Goal: Task Accomplishment & Management: Complete application form

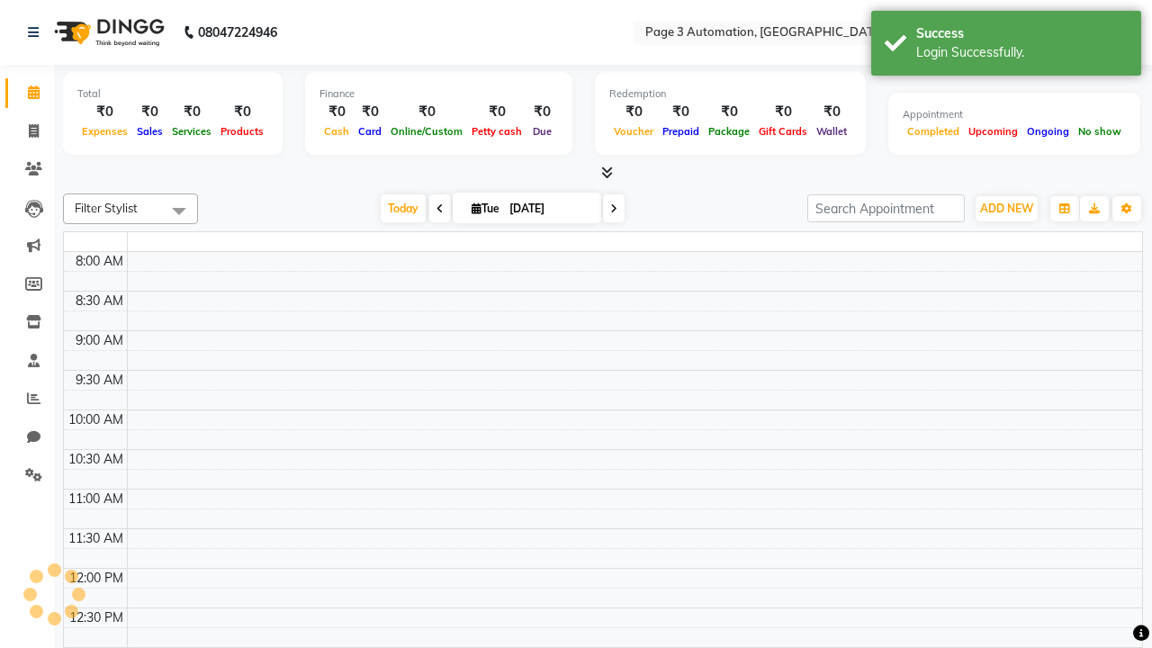
select select "en"
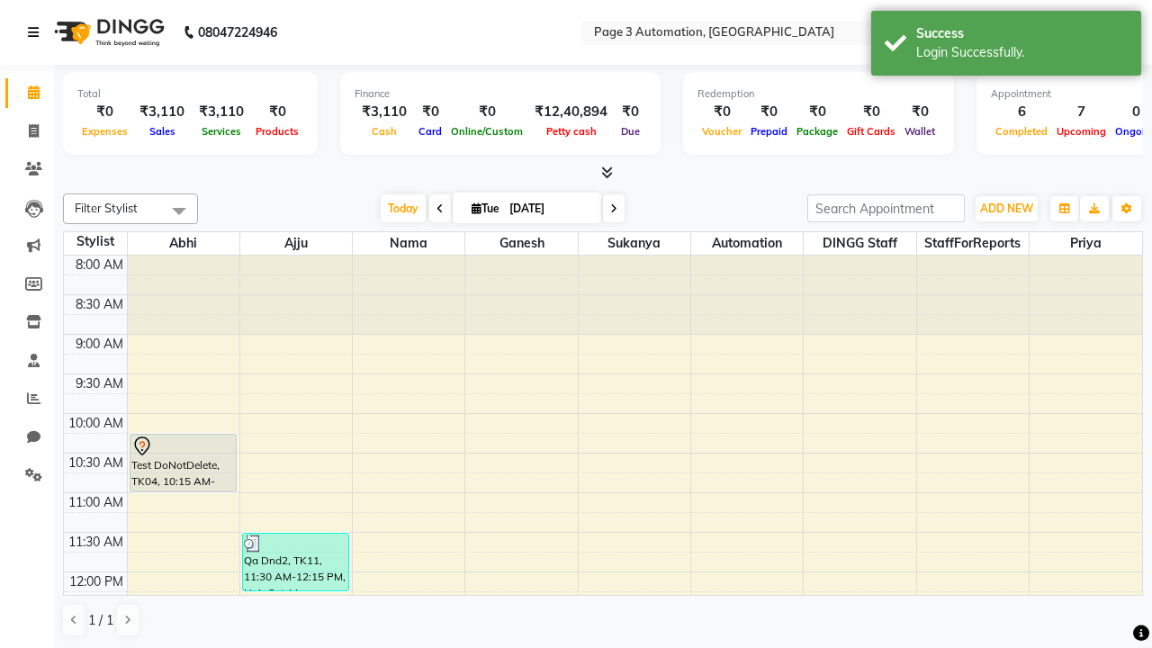
click at [37, 32] on icon at bounding box center [33, 32] width 11 height 13
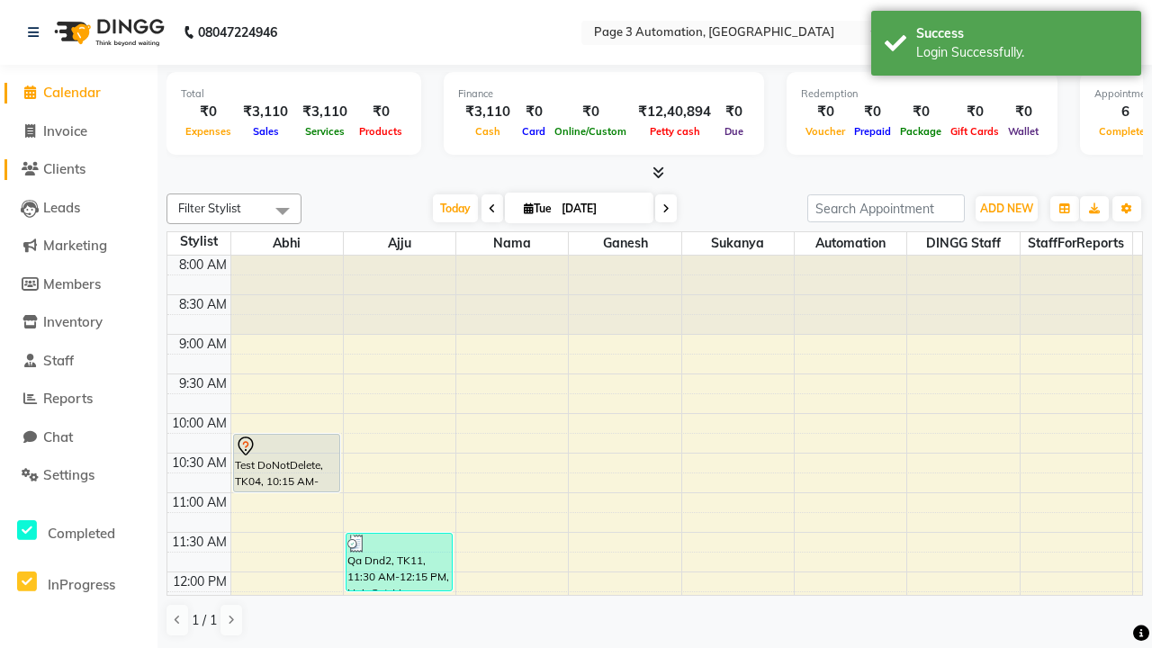
click at [78, 169] on span "Clients" at bounding box center [64, 168] width 42 height 17
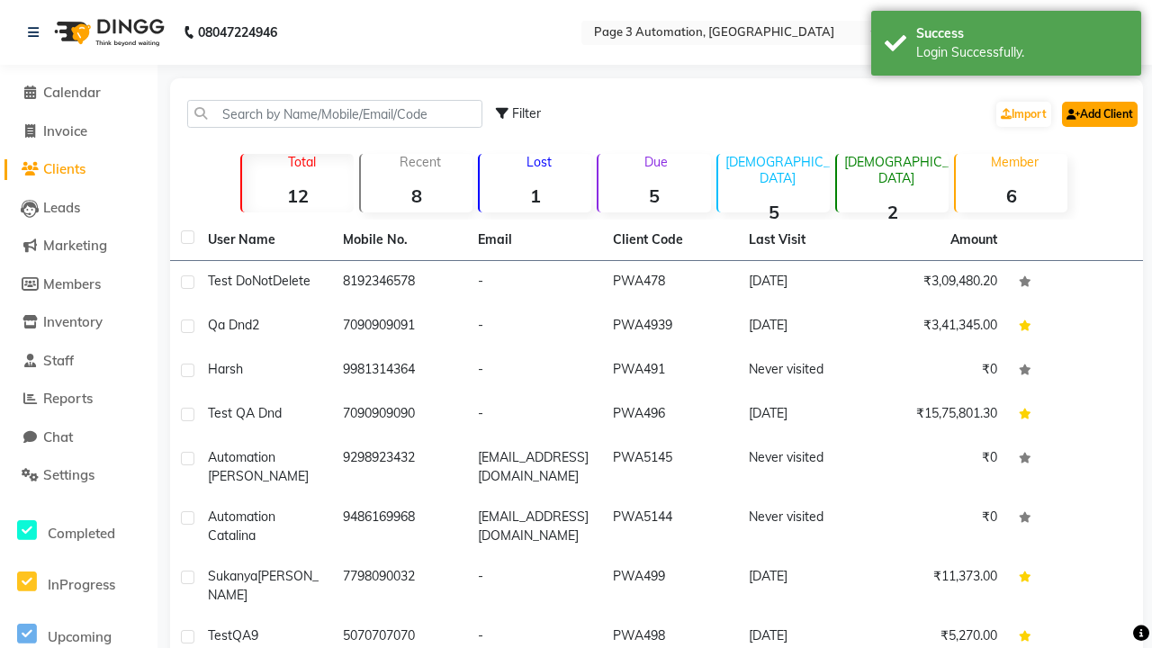
click at [1098, 113] on link "Add Client" at bounding box center [1100, 114] width 76 height 25
select select "22"
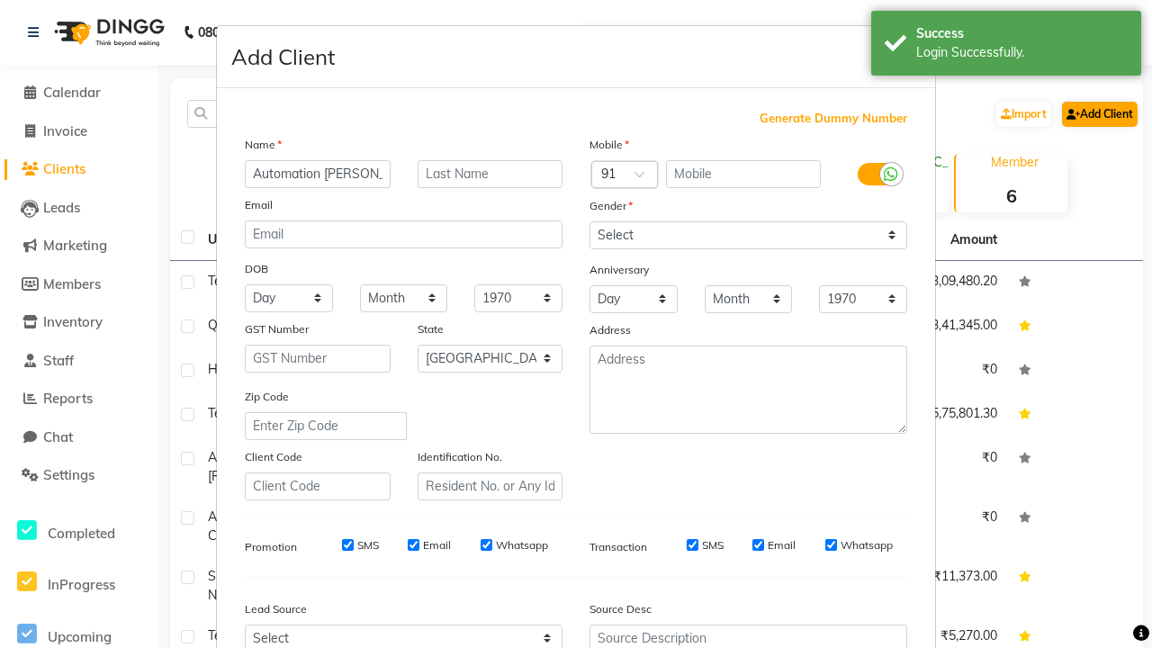
type input "Automation Rosina"
type input "9169698111"
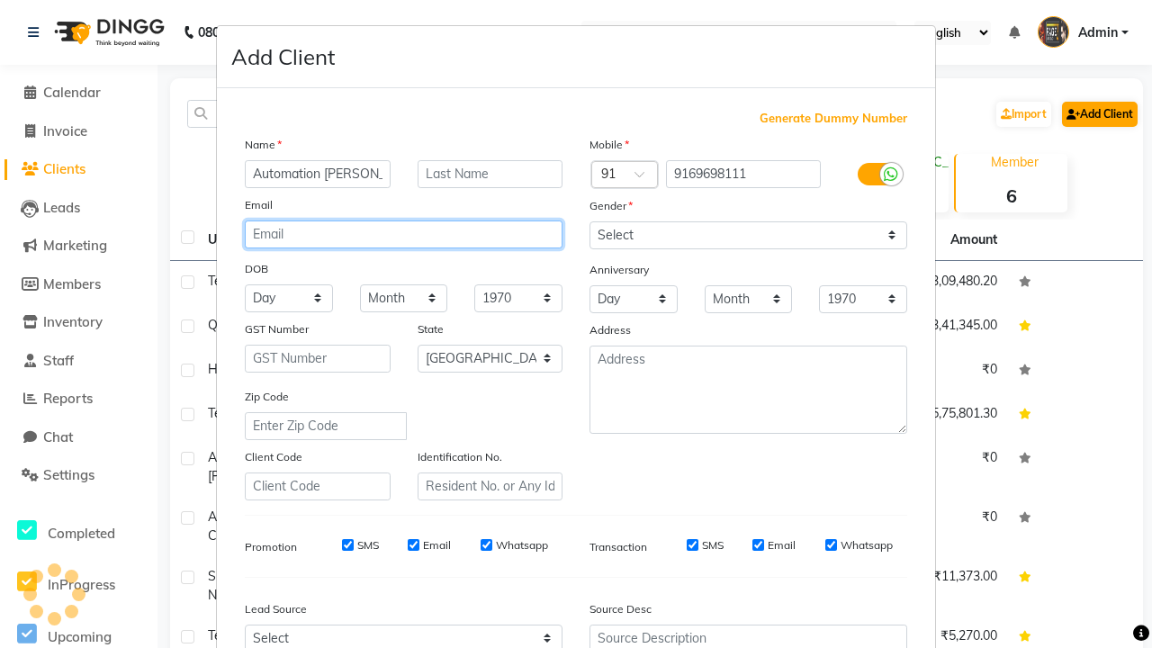
type input "t6VACBTtEO@T2Q9l.com"
select select "male"
type input "t6VACBTtEO@T2Q9l.com"
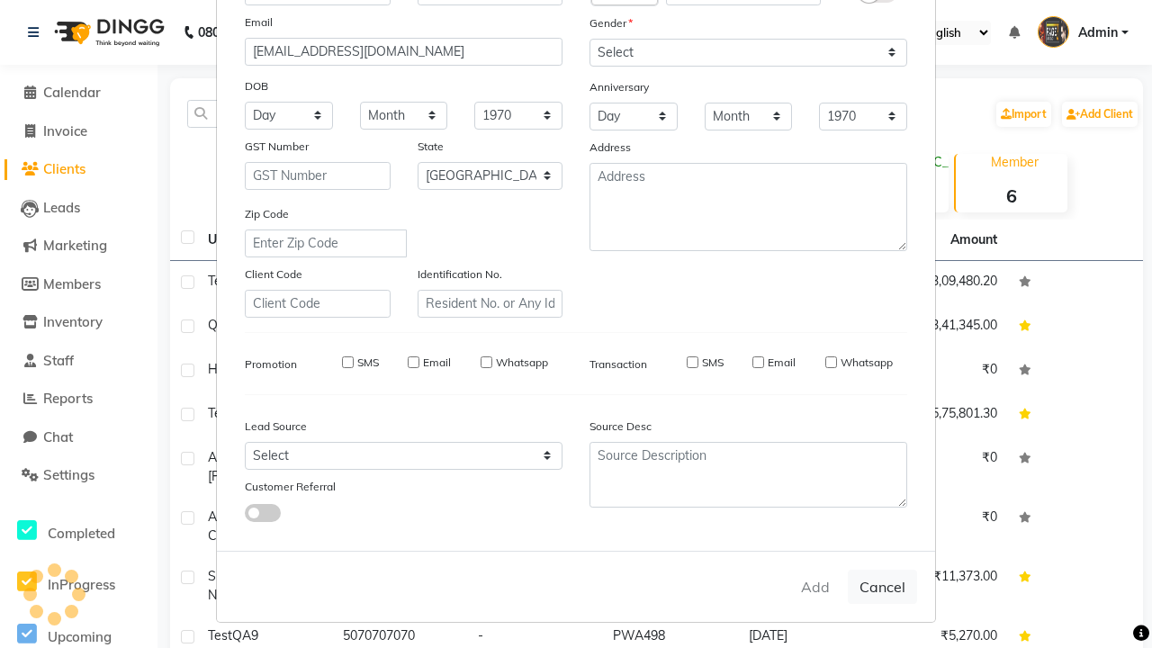
select select
select select "null"
select select
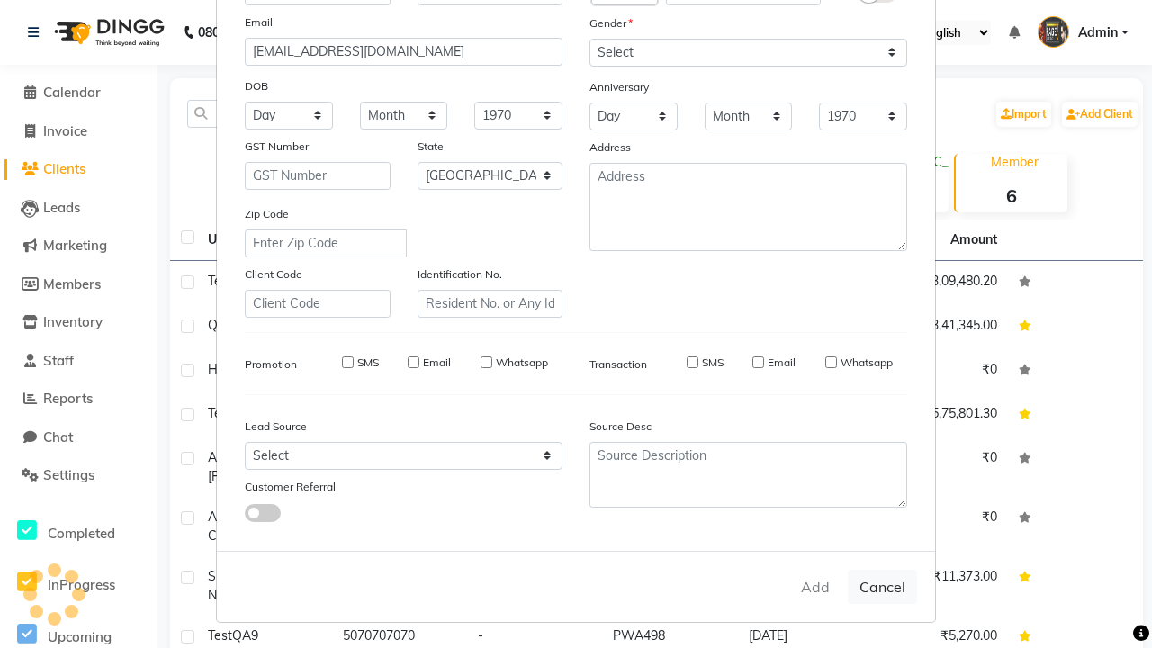
select select
checkbox input "false"
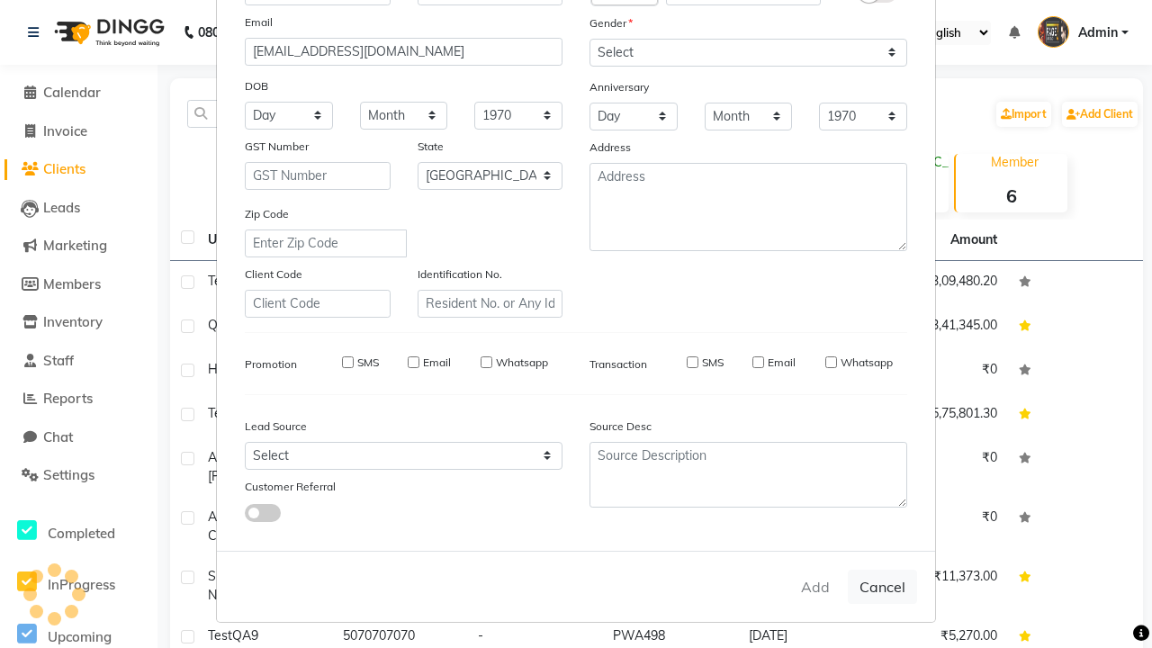
checkbox input "false"
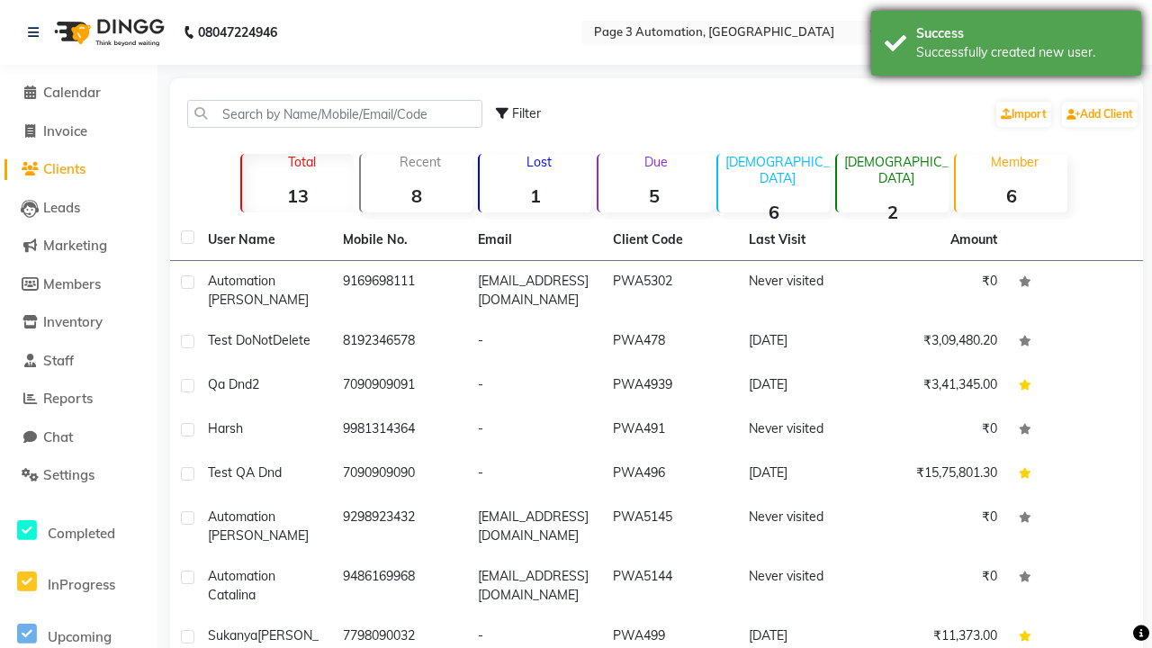
click at [1007, 46] on div "Successfully created new user." at bounding box center [1023, 52] width 212 height 19
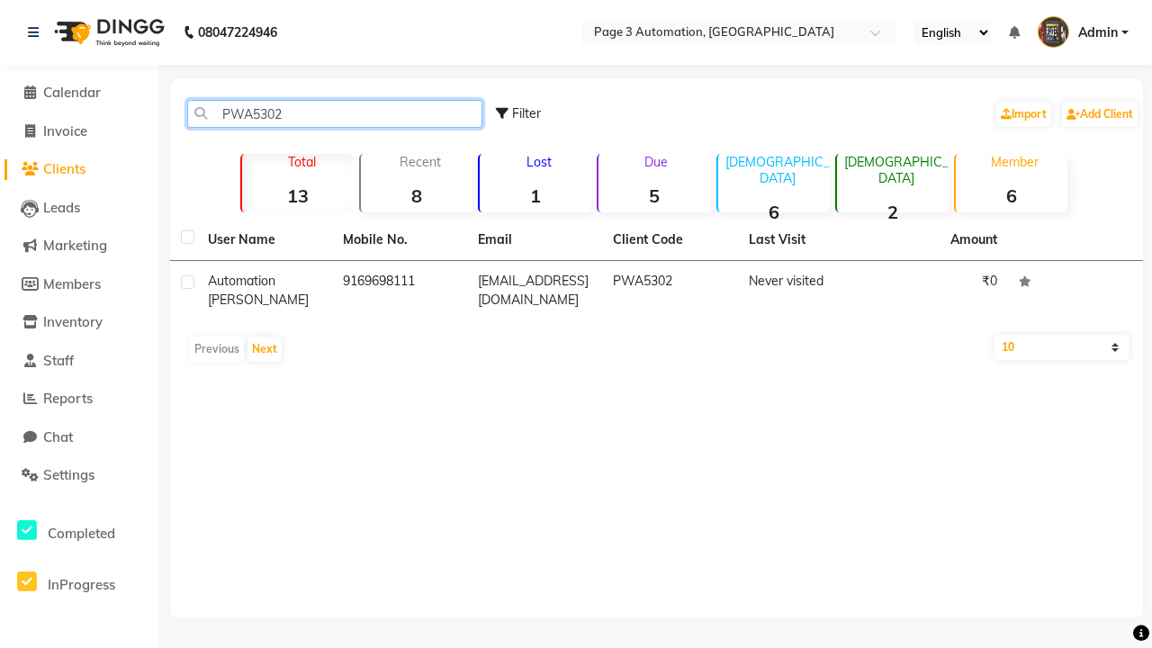
type input "PWA5302"
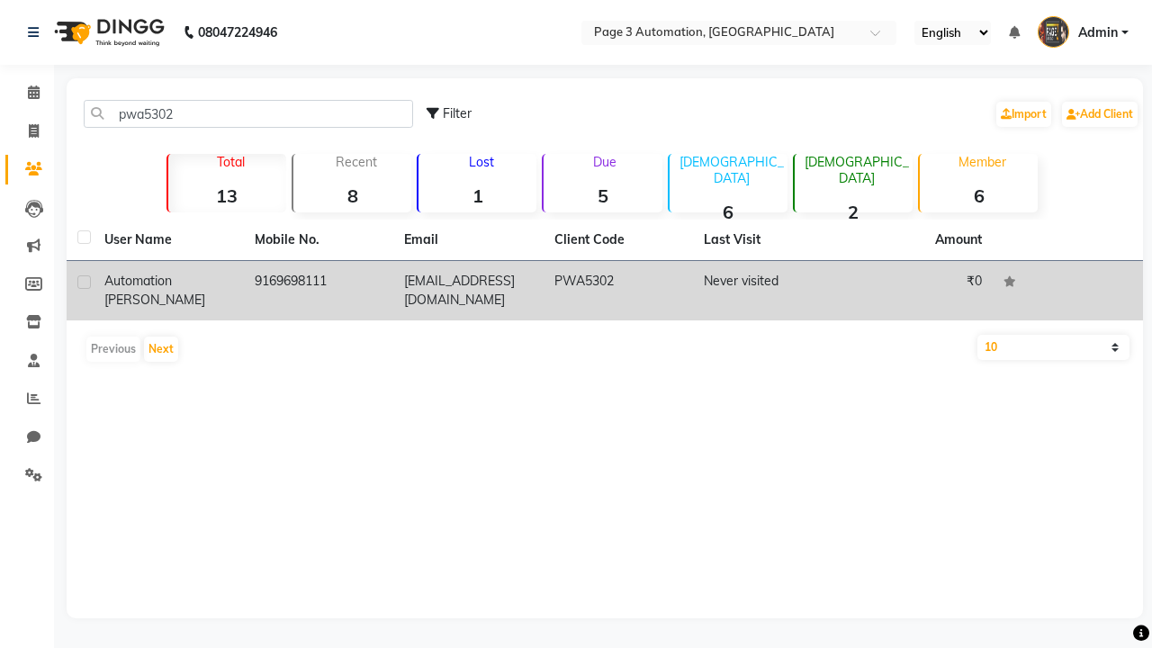
click at [84, 282] on label at bounding box center [84, 283] width 14 height 14
click at [84, 282] on input "checkbox" at bounding box center [83, 283] width 12 height 12
checkbox input "true"
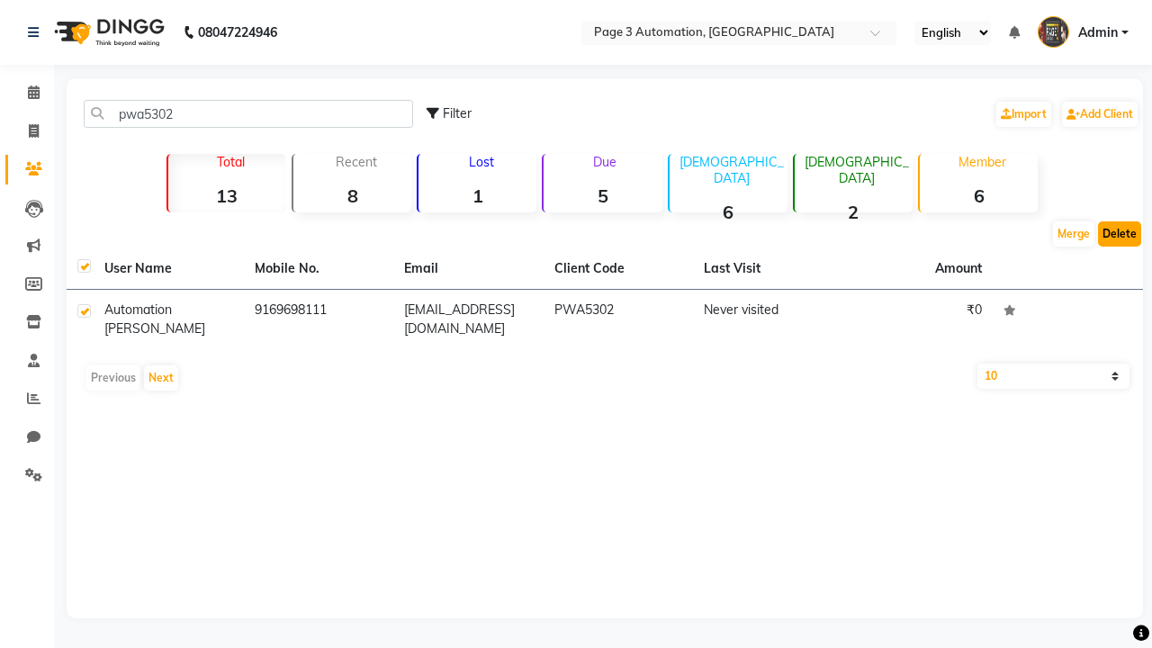
click at [1120, 234] on button "Delete" at bounding box center [1119, 233] width 43 height 25
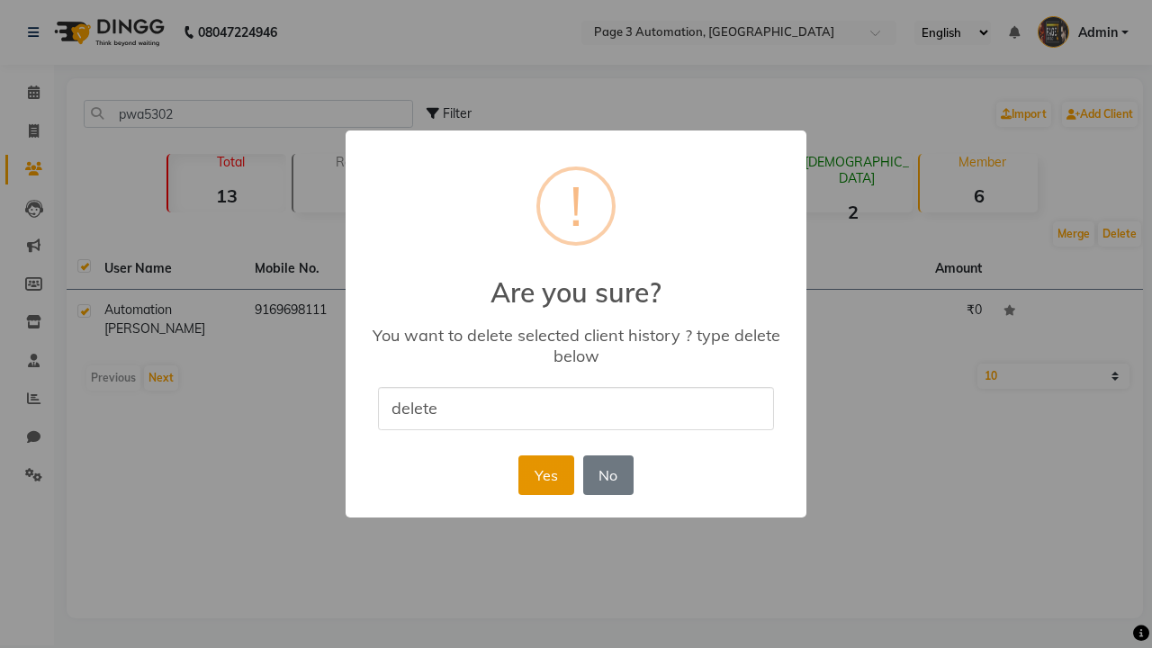
type input "delete"
click at [546, 474] on button "Yes" at bounding box center [546, 476] width 55 height 40
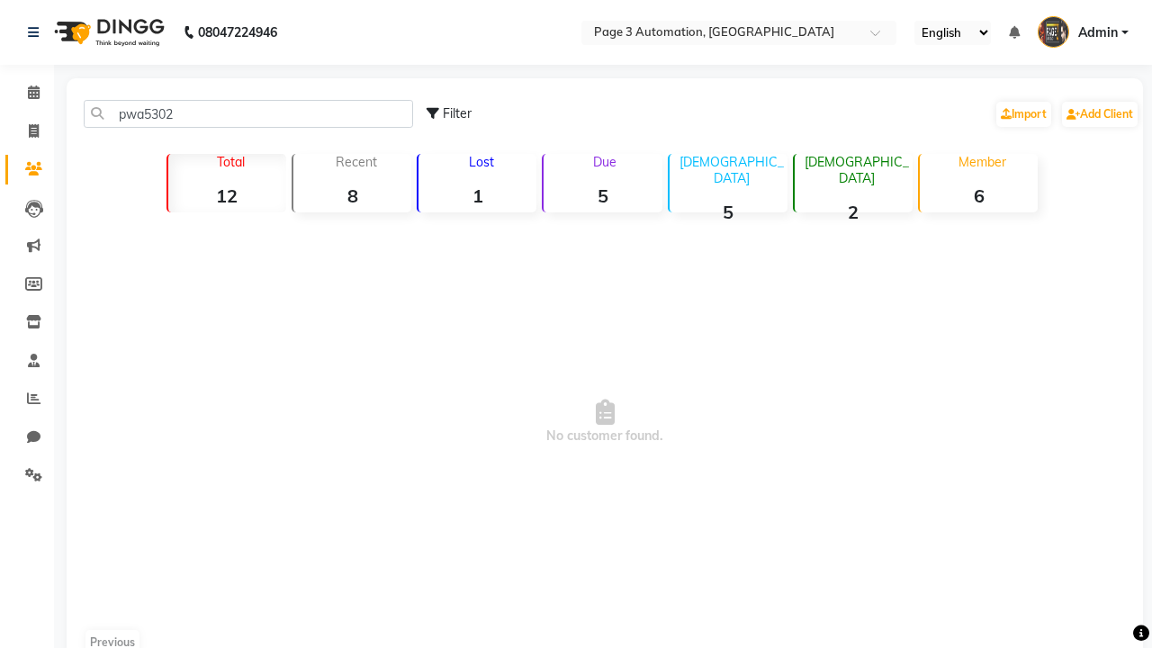
click at [1083, 32] on span "Admin" at bounding box center [1099, 32] width 40 height 19
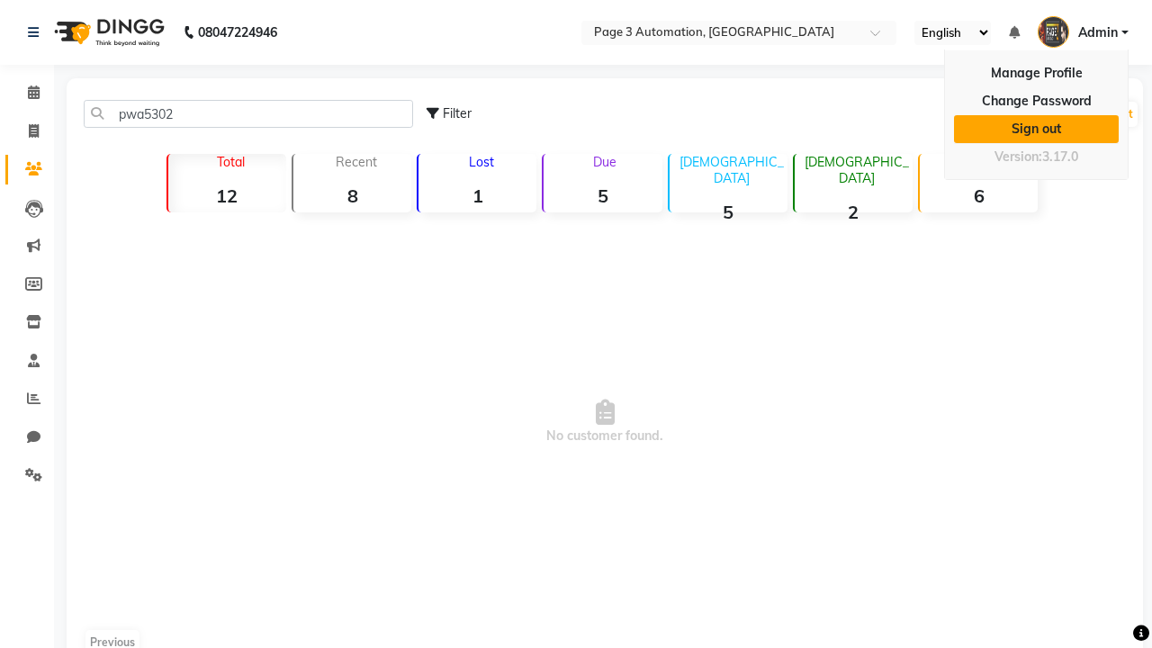
click at [1036, 115] on link "Sign out" at bounding box center [1036, 129] width 165 height 28
